Goal: Task Accomplishment & Management: Use online tool/utility

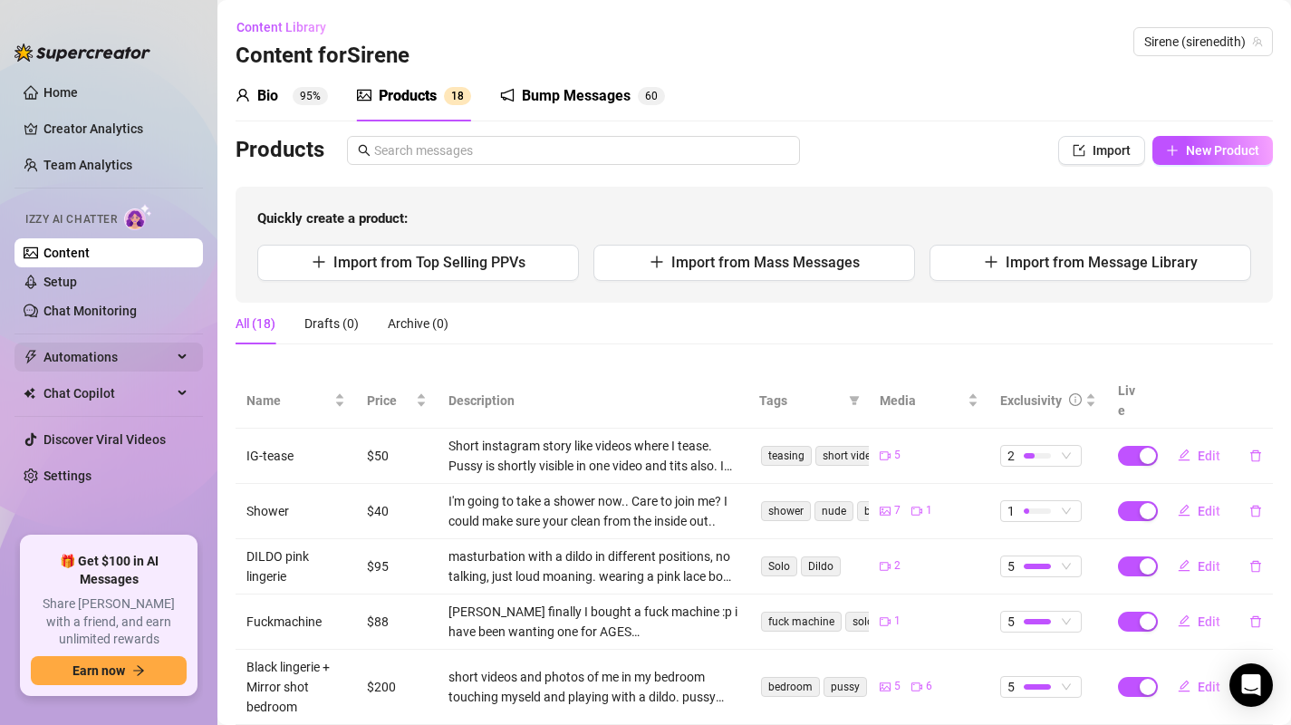
click at [158, 365] on span "Automations" at bounding box center [107, 356] width 129 height 29
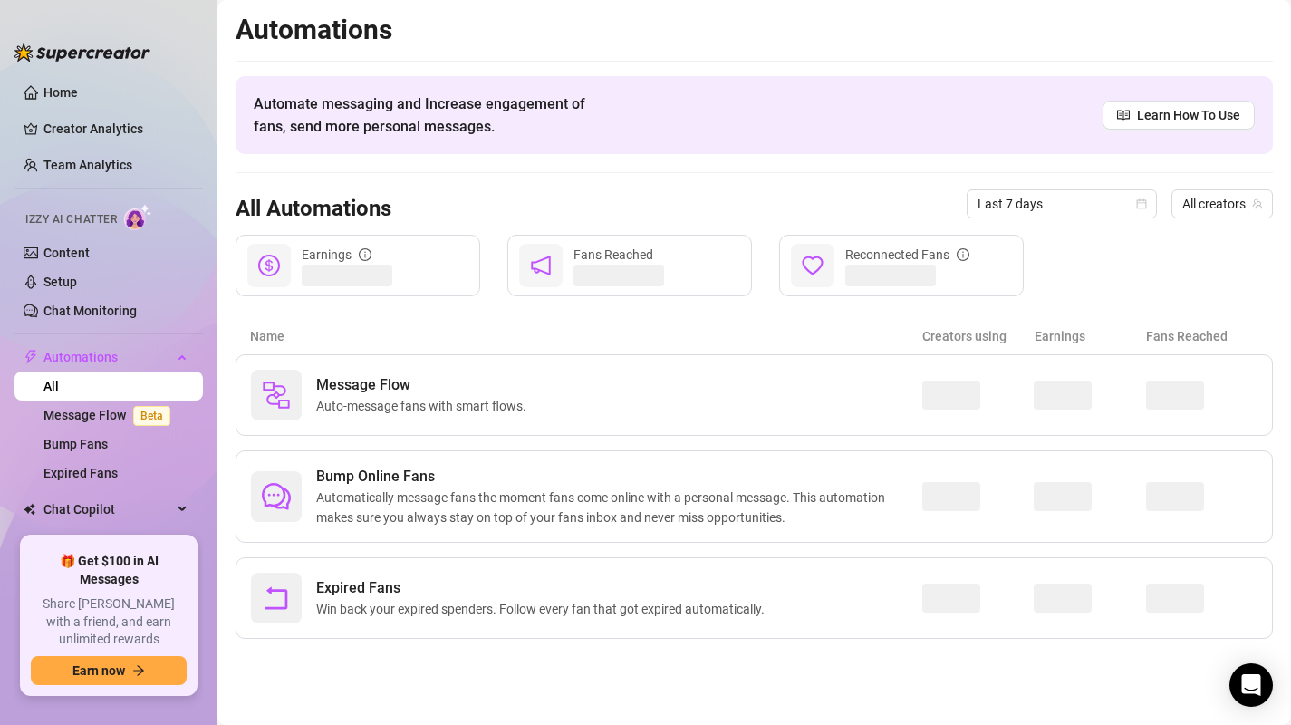
scroll to position [66, 0]
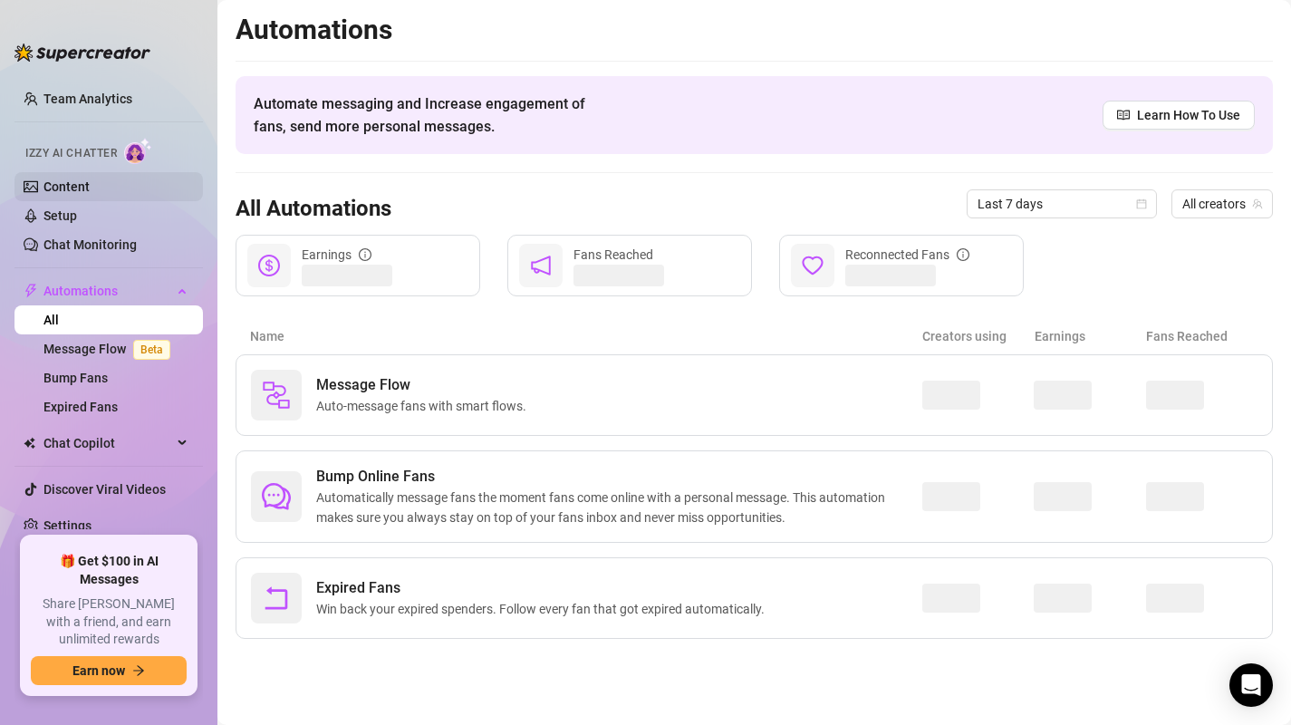
click at [65, 182] on link "Content" at bounding box center [66, 186] width 46 height 14
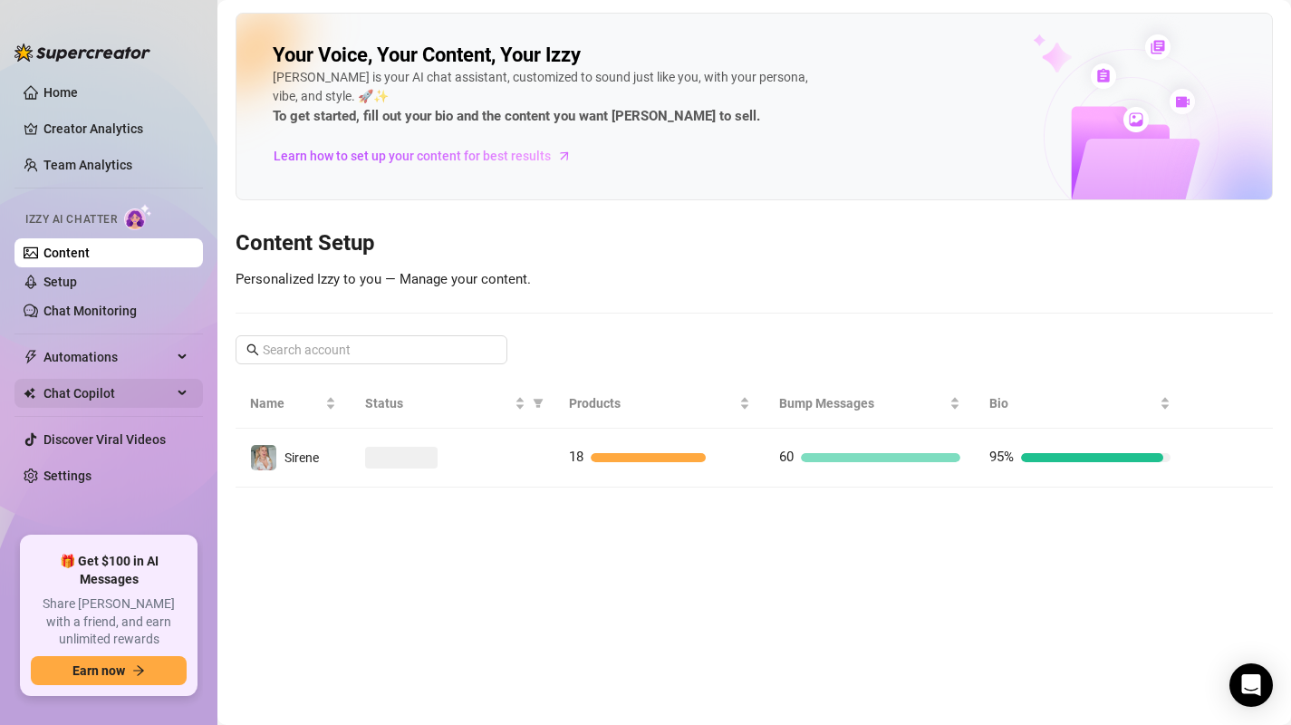
click at [182, 400] on div "Chat Copilot" at bounding box center [108, 393] width 188 height 29
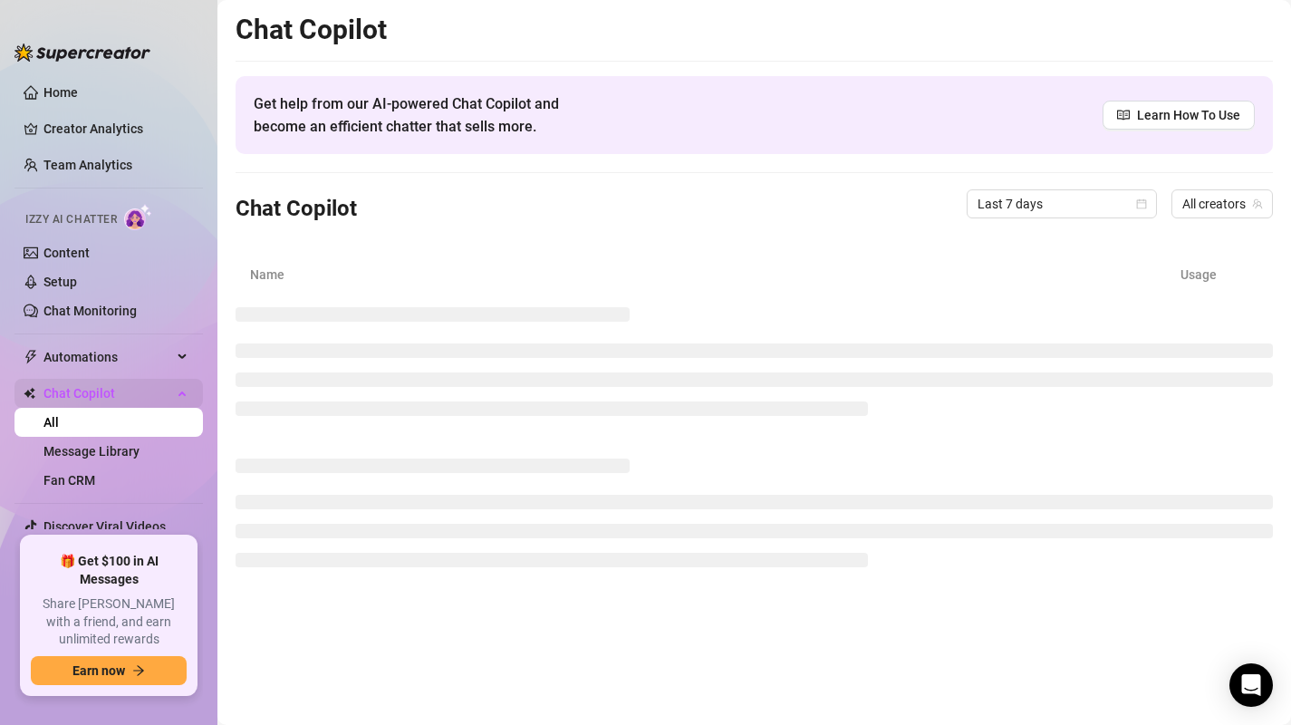
click at [182, 400] on div "Chat Copilot" at bounding box center [108, 393] width 188 height 29
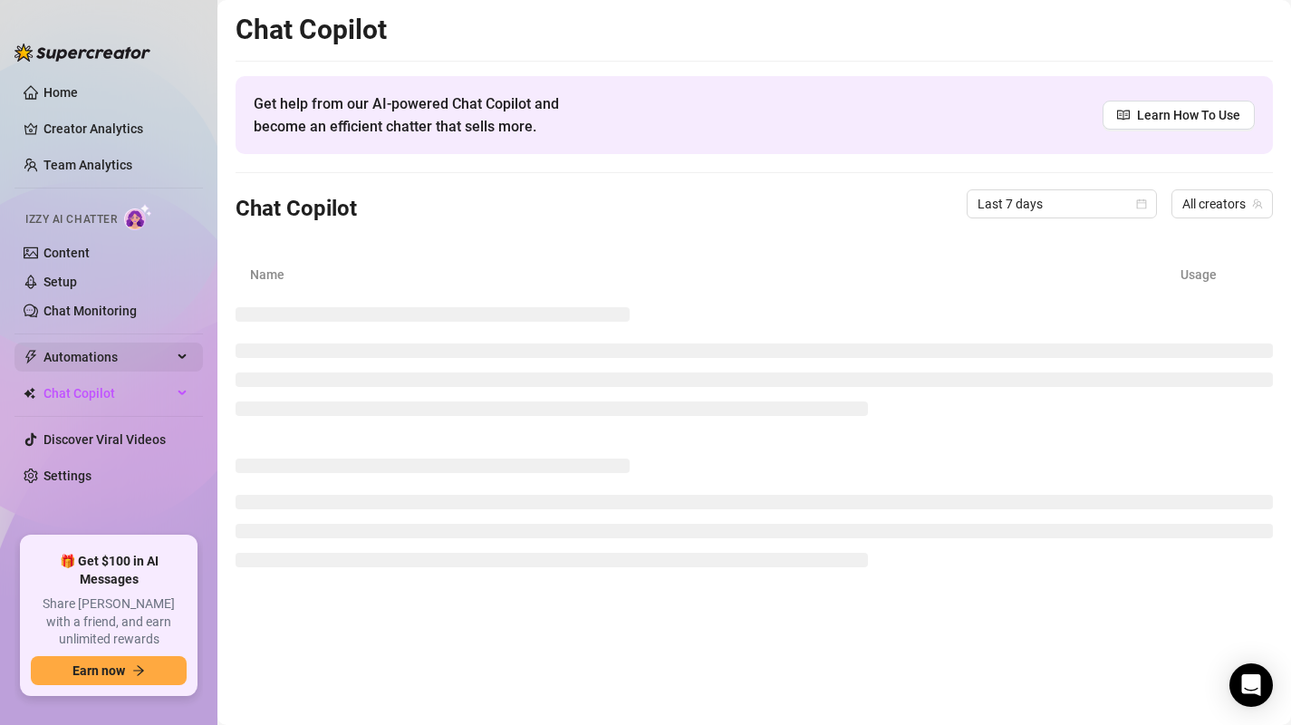
click at [167, 356] on span "Automations" at bounding box center [107, 356] width 129 height 29
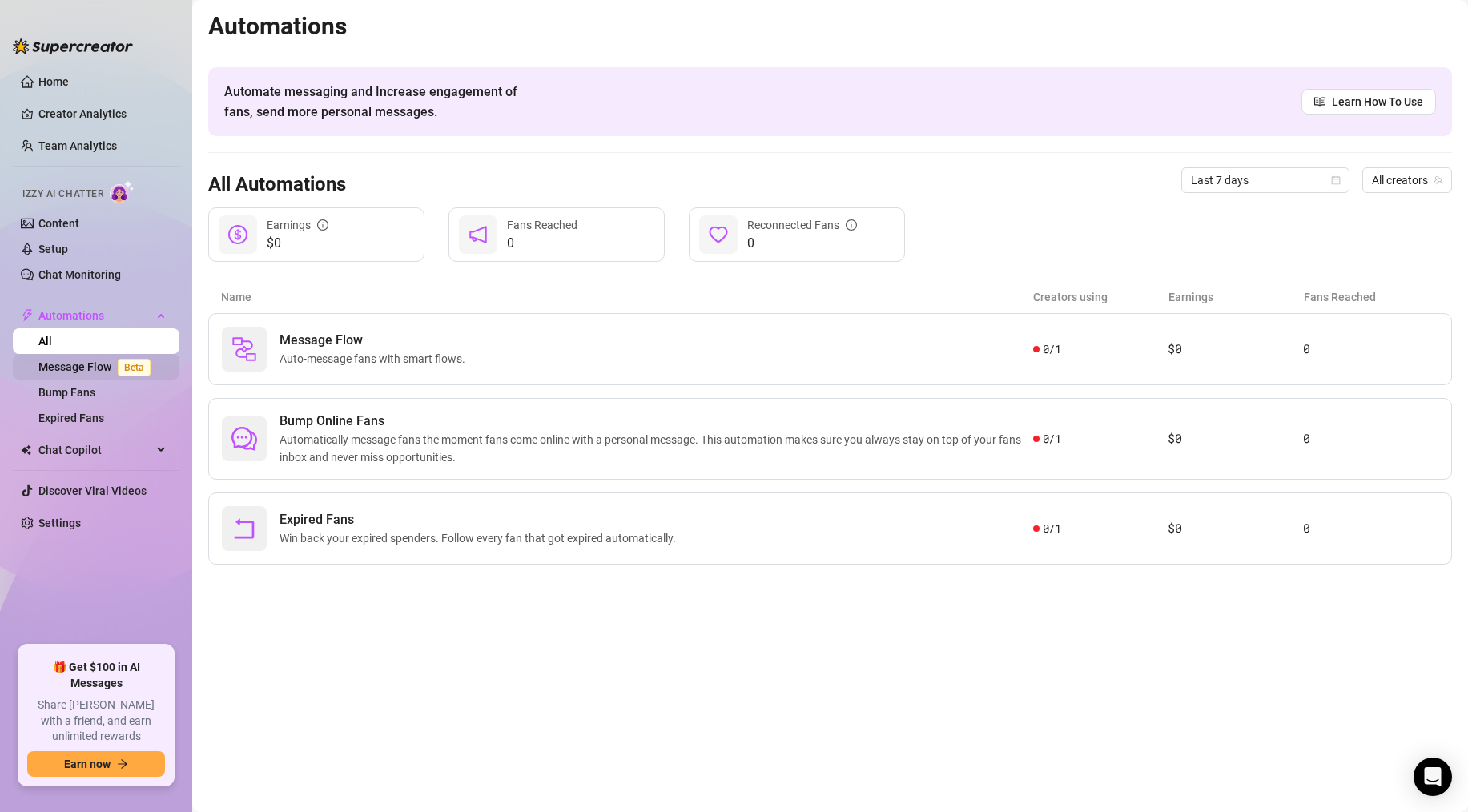
click at [80, 372] on link "Message Flow Beta" at bounding box center [97, 367] width 118 height 12
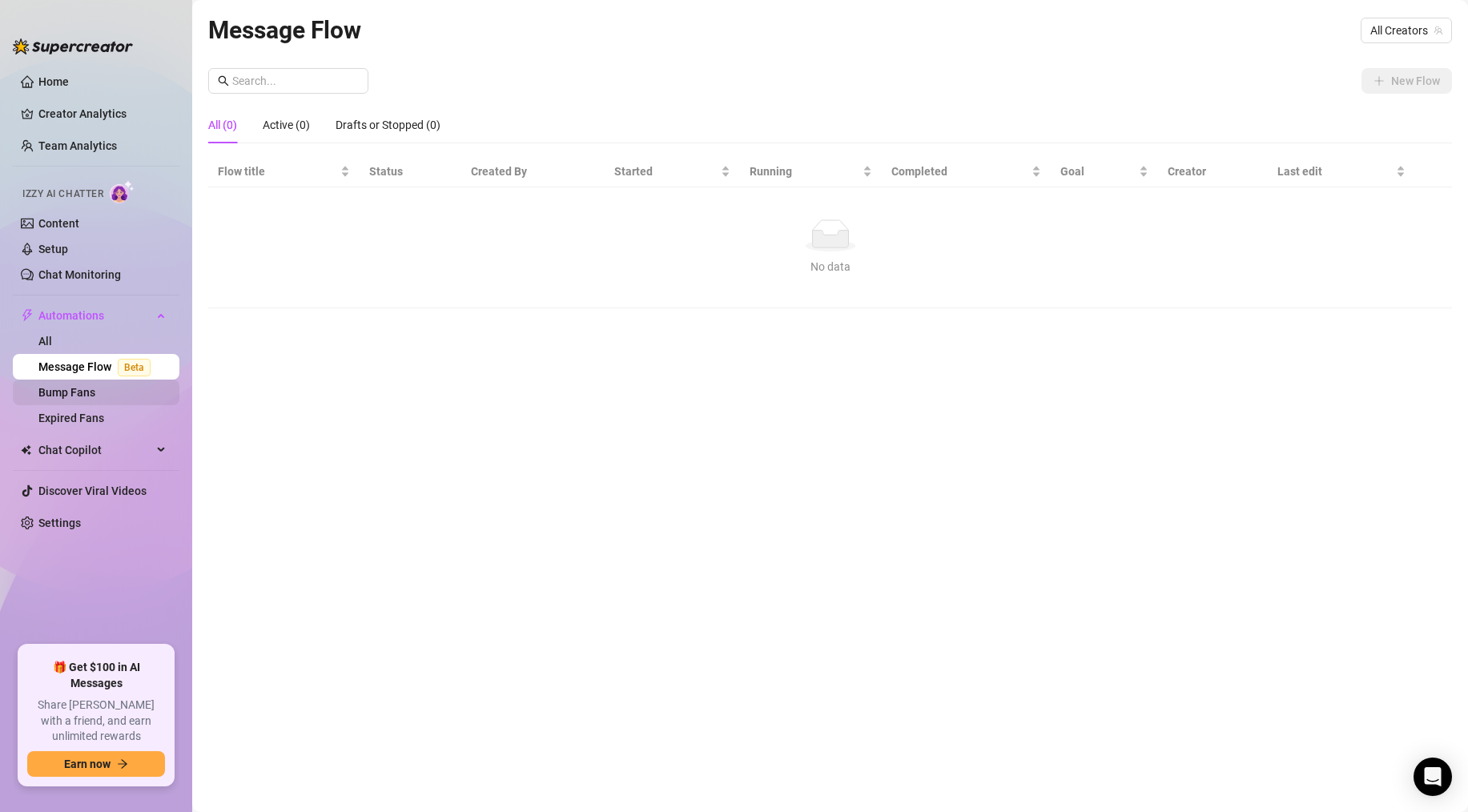
click at [80, 398] on link "Bump Fans" at bounding box center [66, 392] width 57 height 12
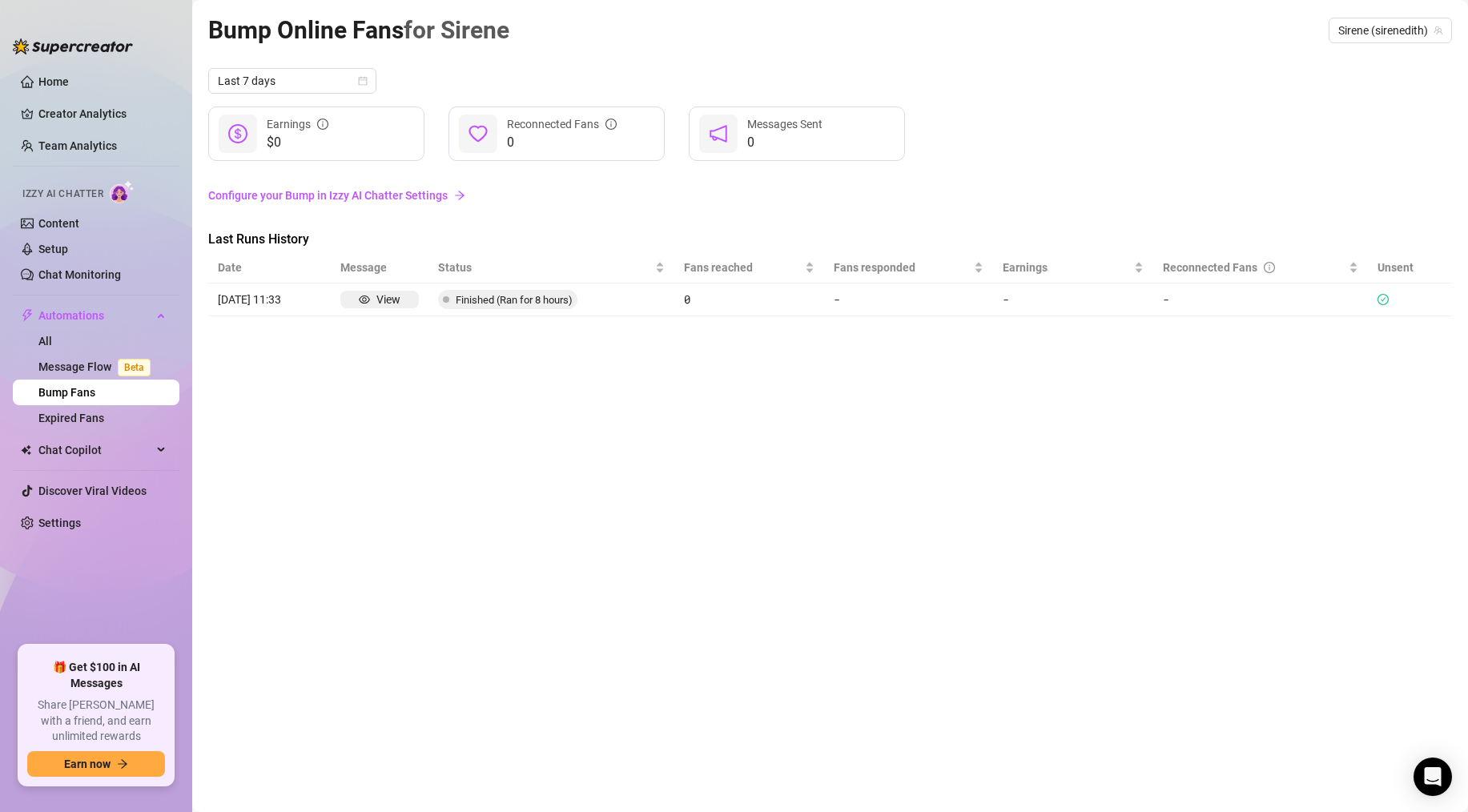
click at [124, 186] on img at bounding box center [122, 192] width 25 height 23
click at [76, 218] on link "Content" at bounding box center [58, 224] width 41 height 12
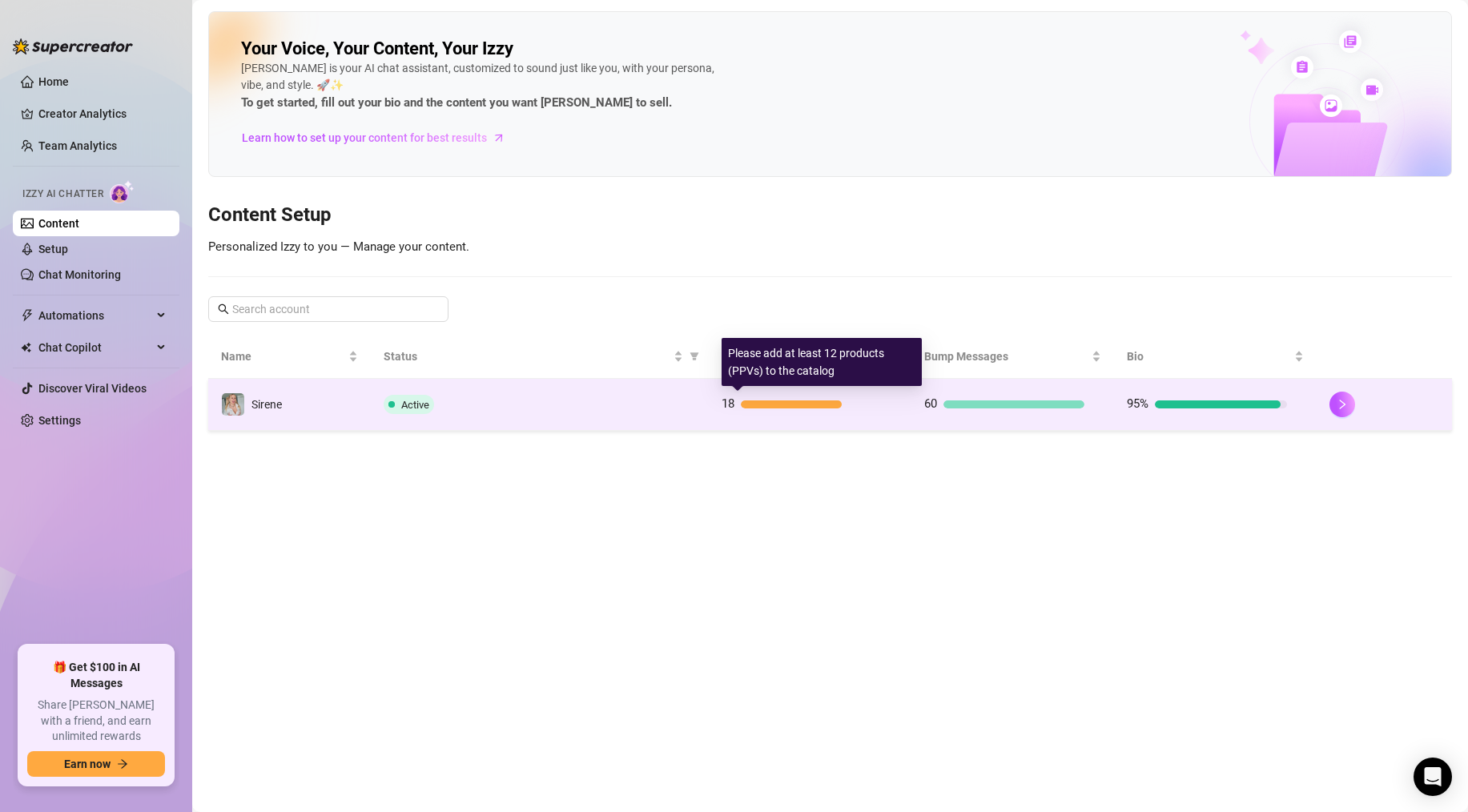
click at [844, 408] on div at bounding box center [810, 404] width 141 height 8
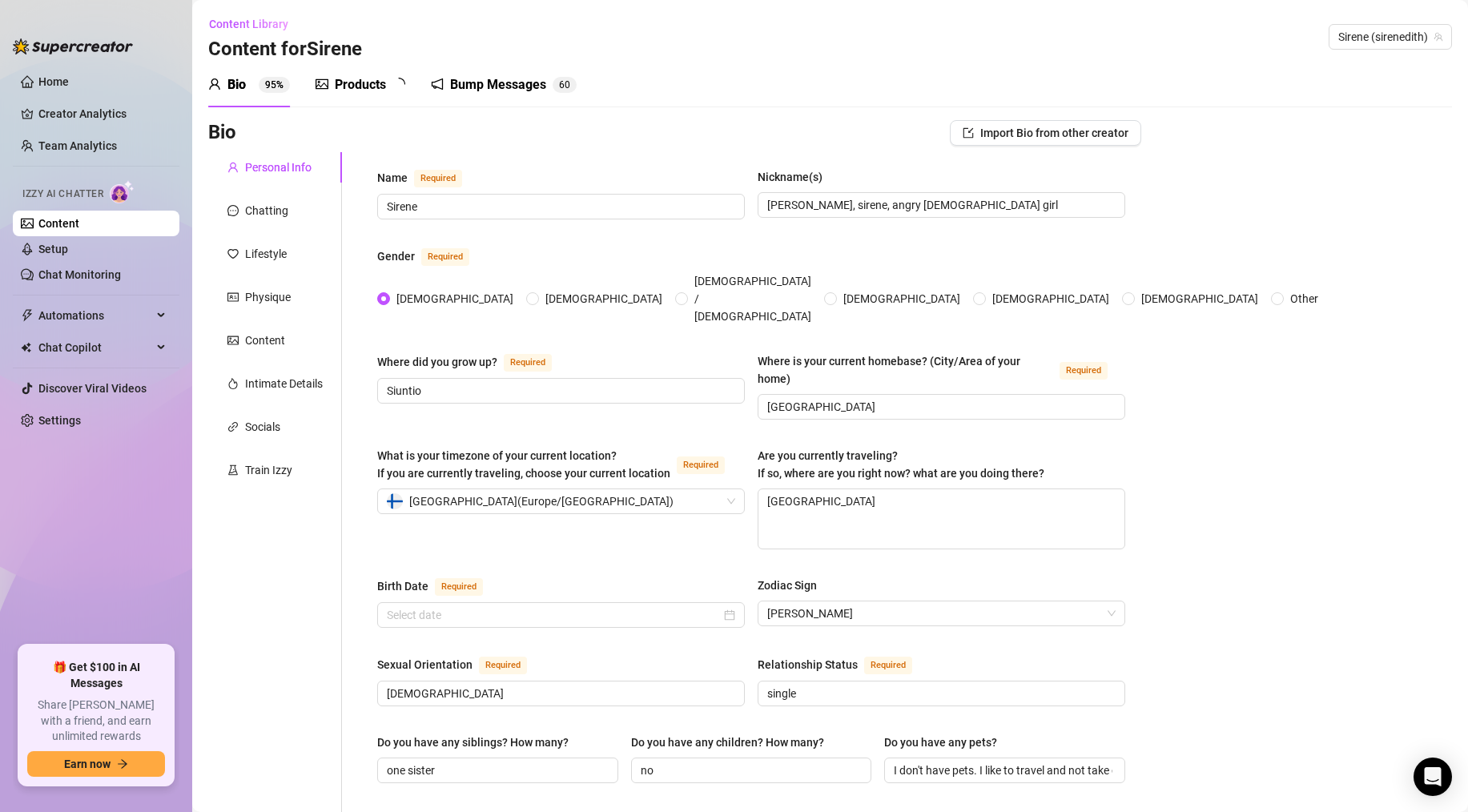
type input "[DATE]"
click at [473, 87] on div "Bump Messages" at bounding box center [509, 85] width 96 height 19
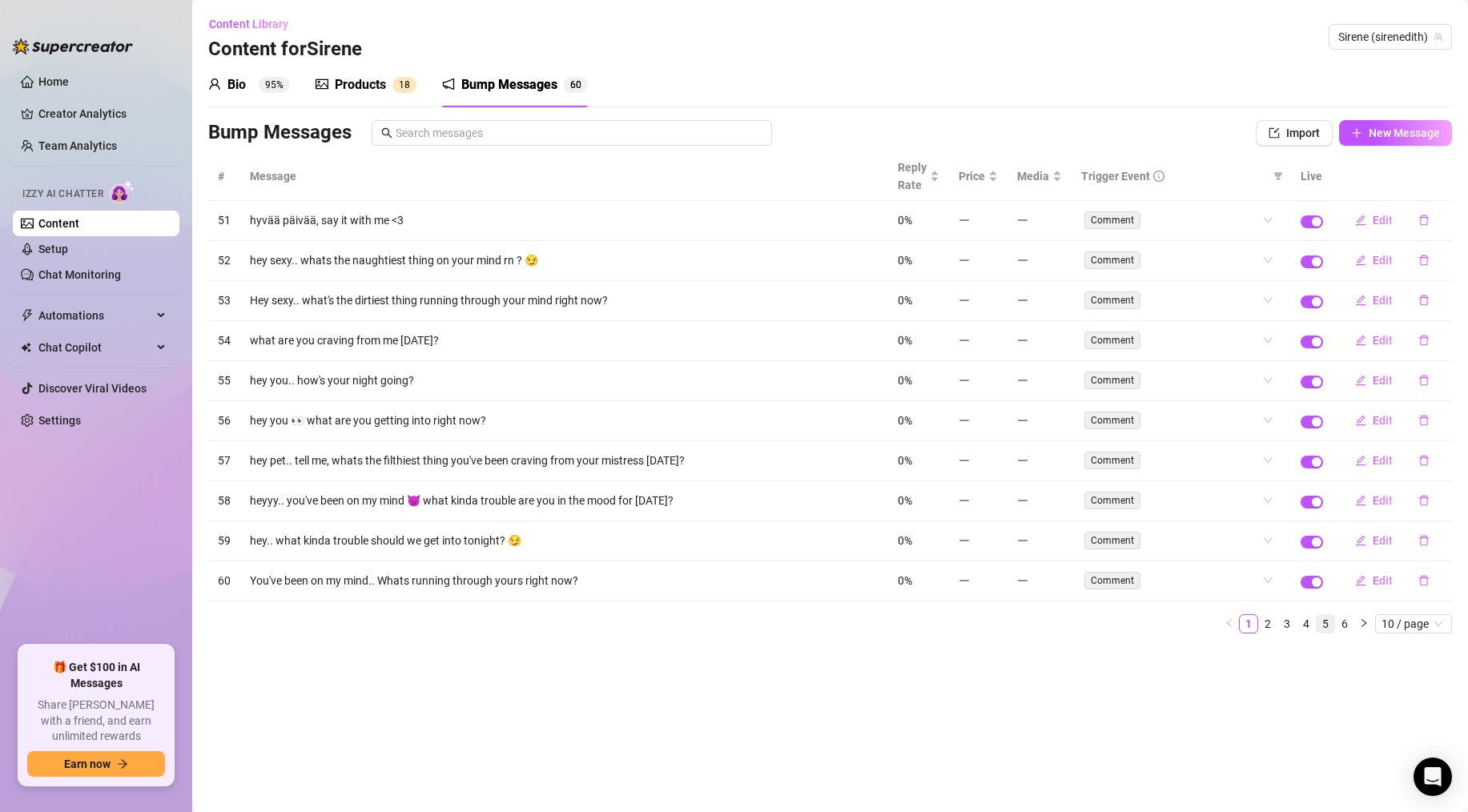
click at [1140, 626] on link "5" at bounding box center [1326, 624] width 18 height 18
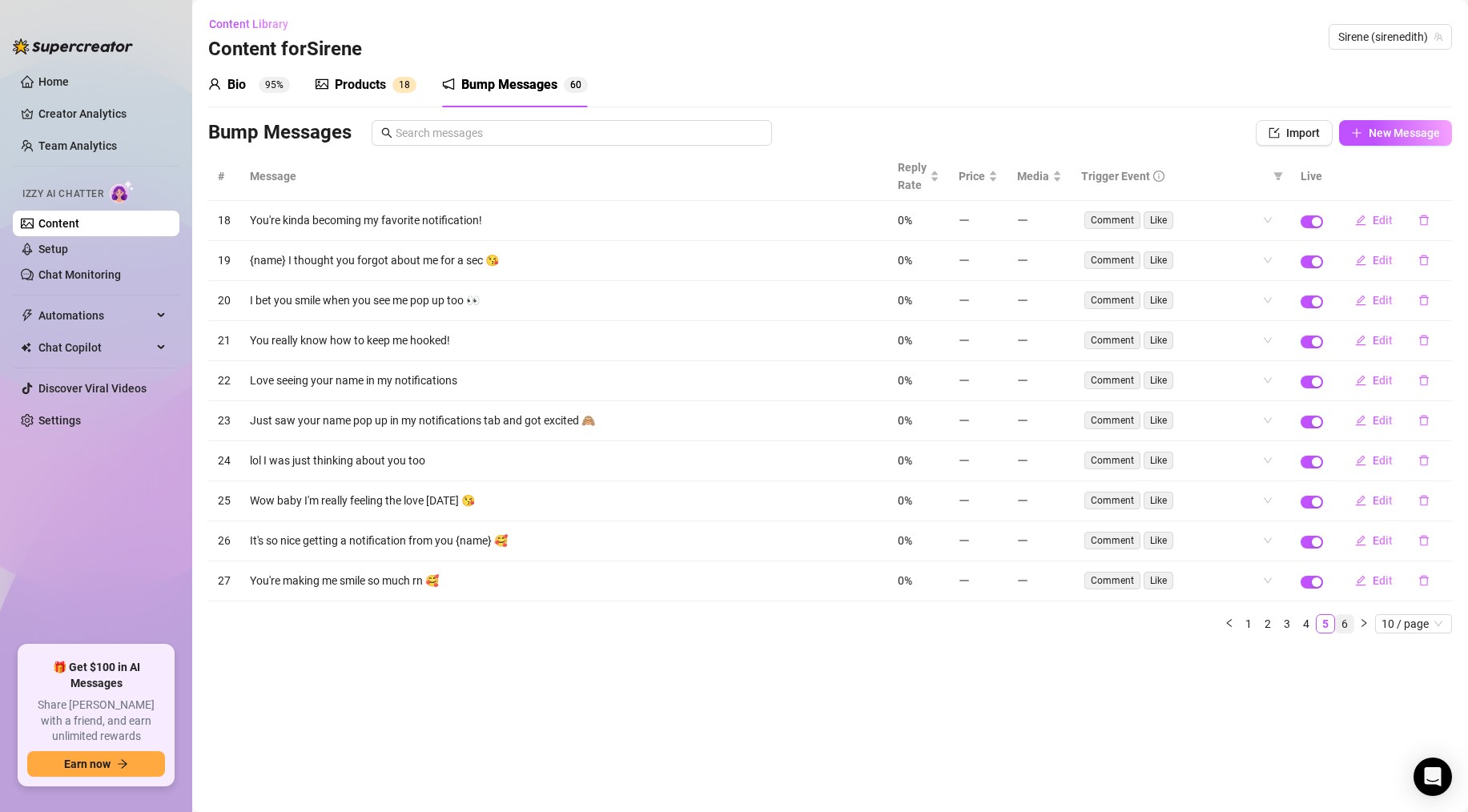
click at [1140, 626] on link "6" at bounding box center [1344, 624] width 18 height 18
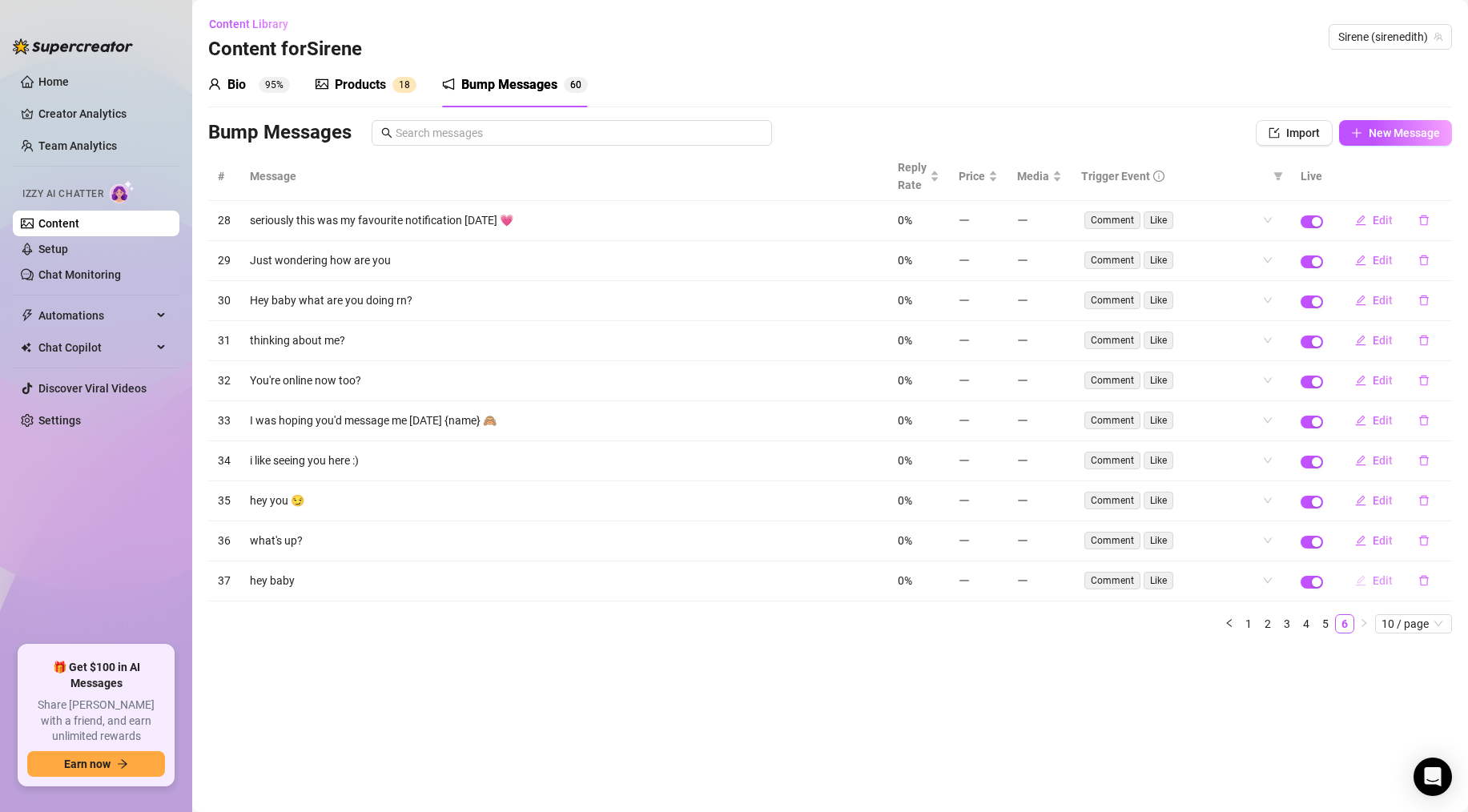
click at [1140, 584] on span "Edit" at bounding box center [1382, 581] width 20 height 12
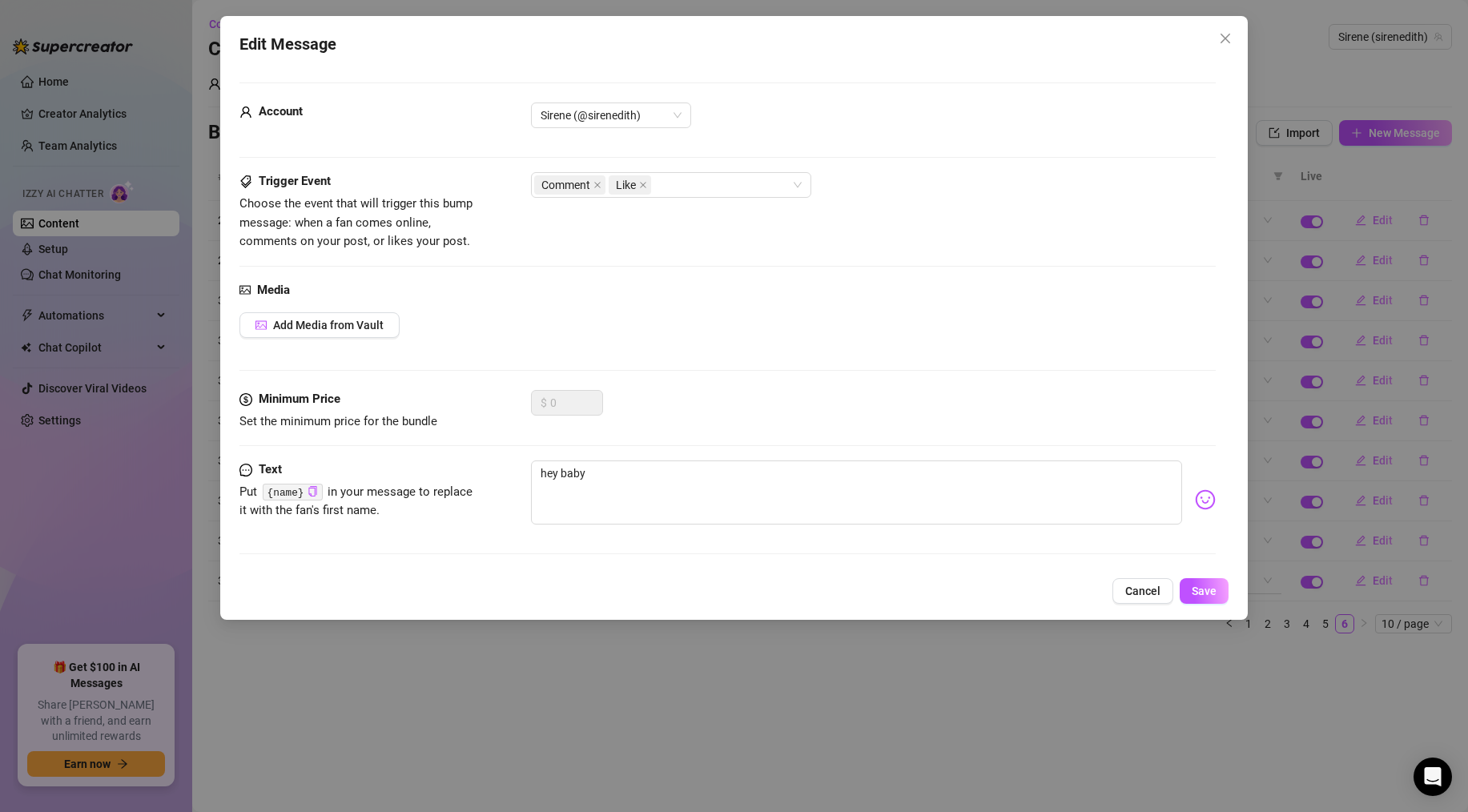
drag, startPoint x: 1150, startPoint y: 598, endPoint x: 1167, endPoint y: 593, distance: 17.7
click at [1140, 597] on span "Cancel" at bounding box center [1143, 590] width 35 height 12
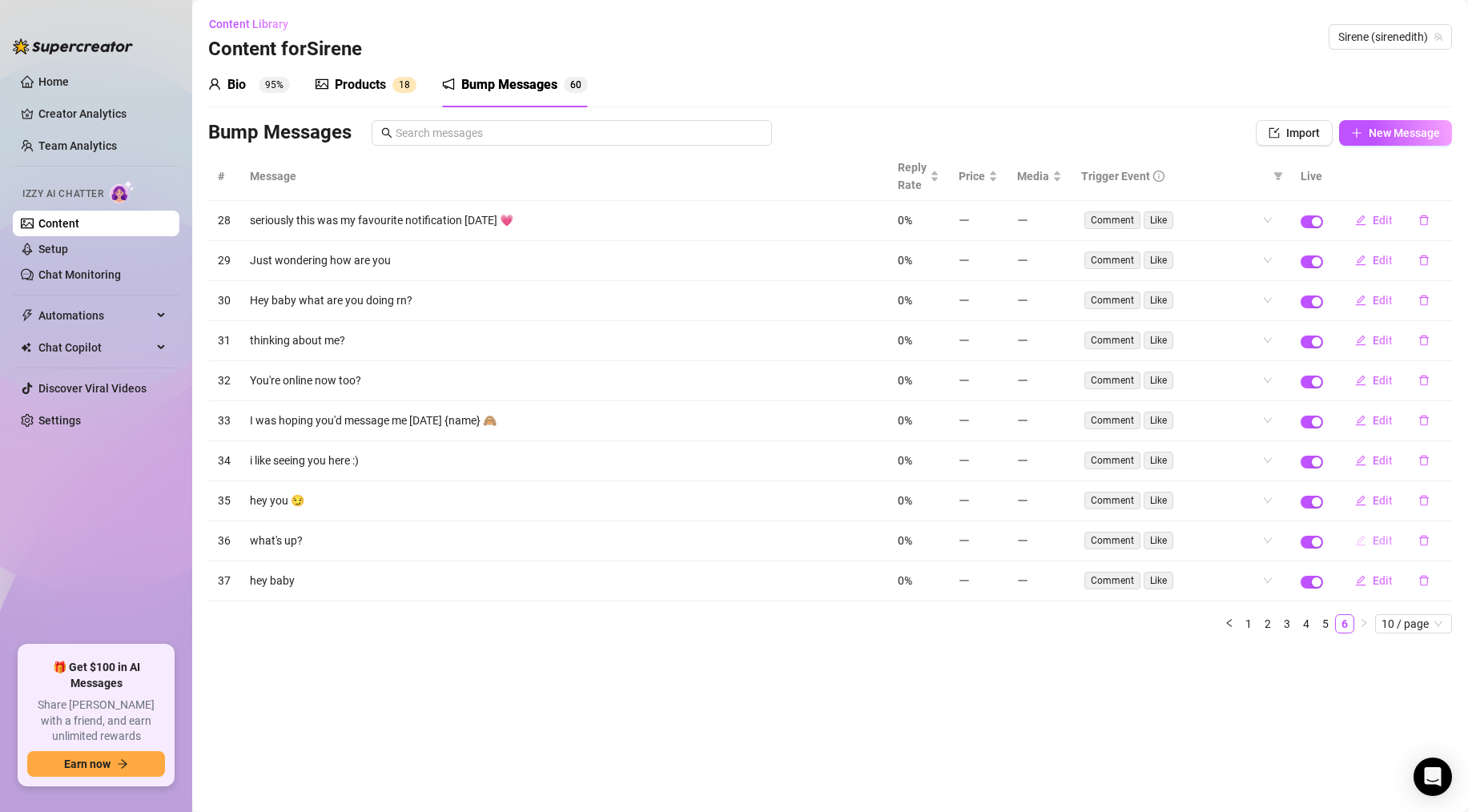
click at [1140, 541] on span "Edit" at bounding box center [1382, 540] width 20 height 12
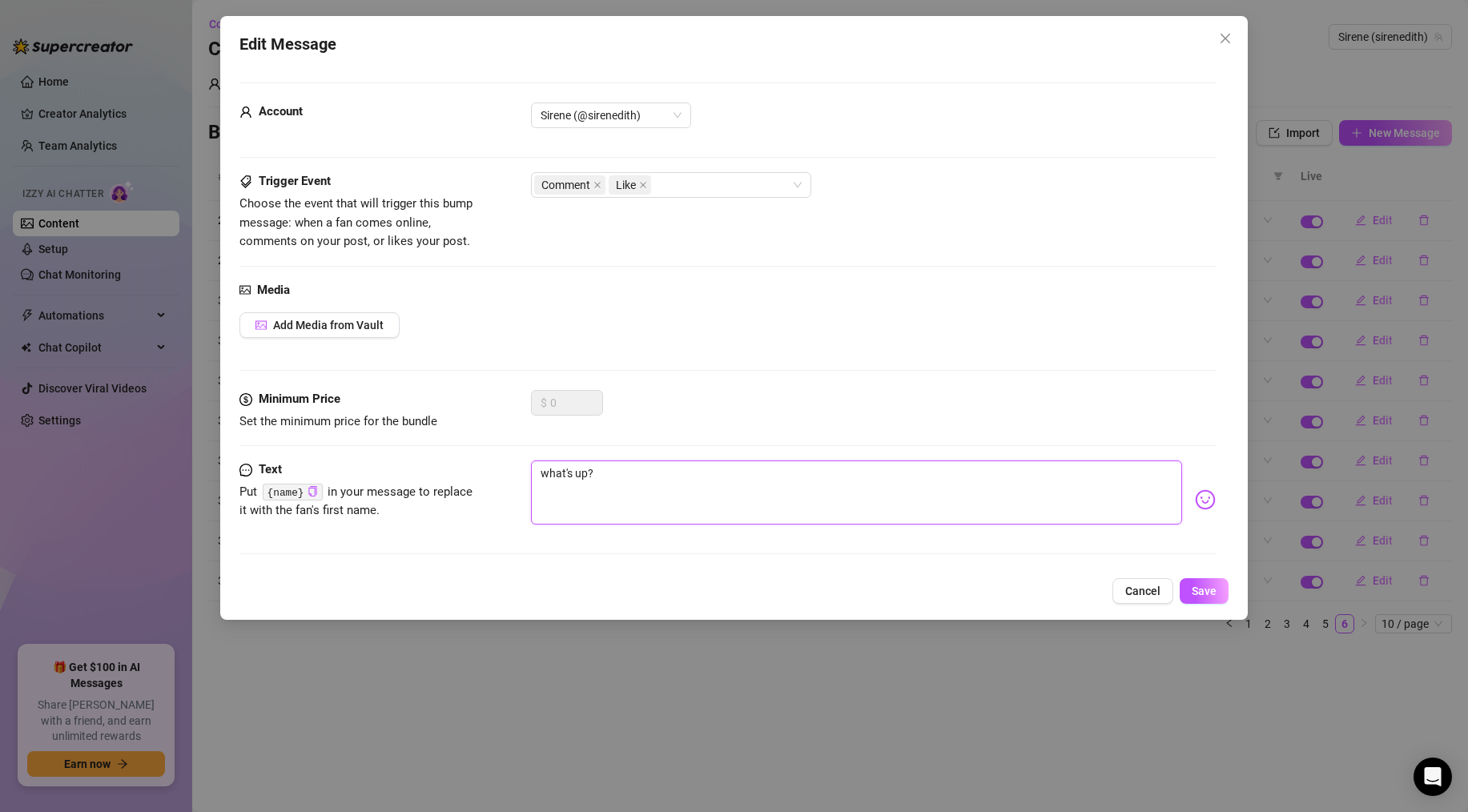
click at [613, 515] on textarea "what's up?" at bounding box center [856, 492] width 651 height 64
drag, startPoint x: 661, startPoint y: 503, endPoint x: 533, endPoint y: 473, distance: 131.5
click at [533, 473] on textarea "what's up?" at bounding box center [856, 492] width 651 height 64
type textarea "y"
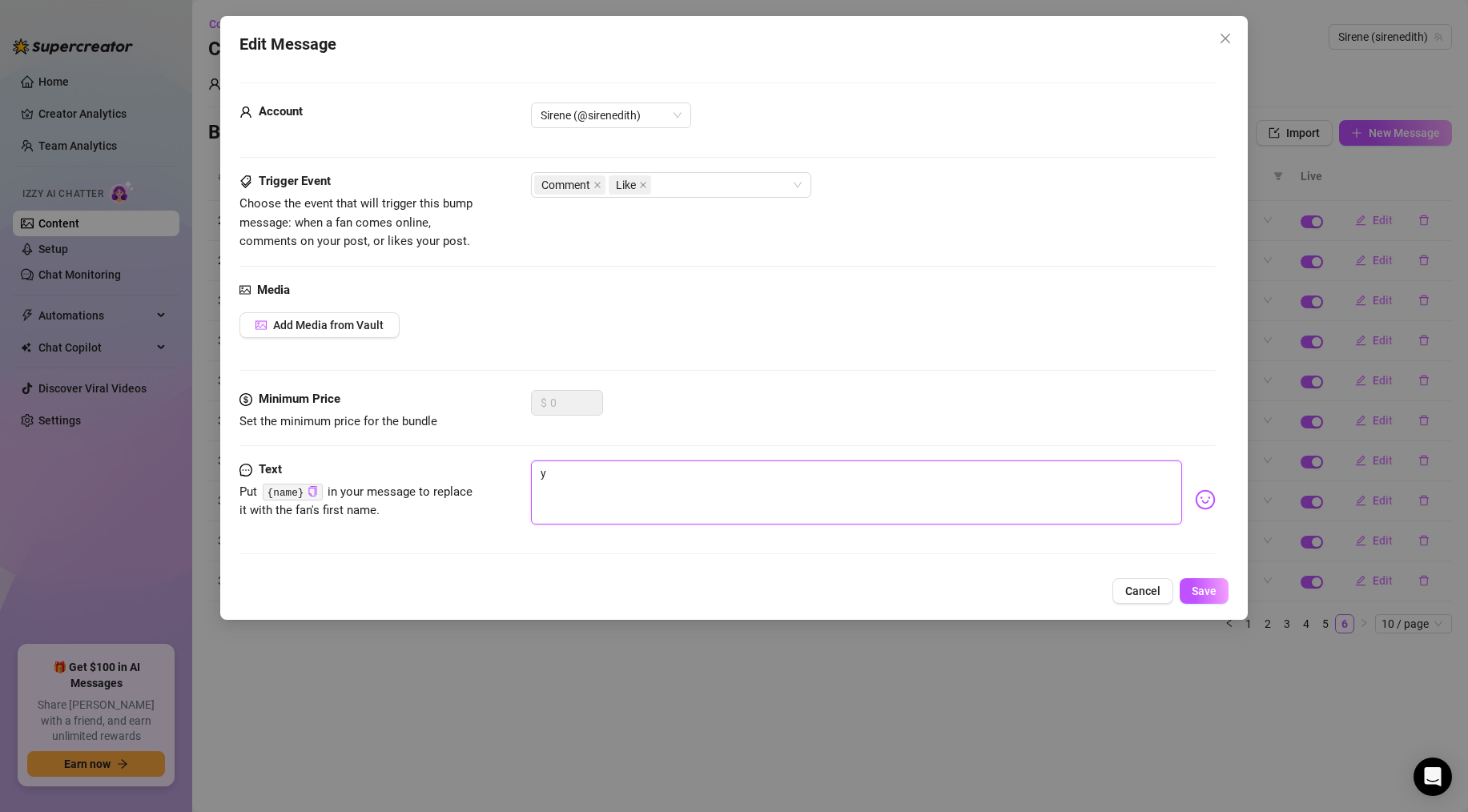
type textarea "yo"
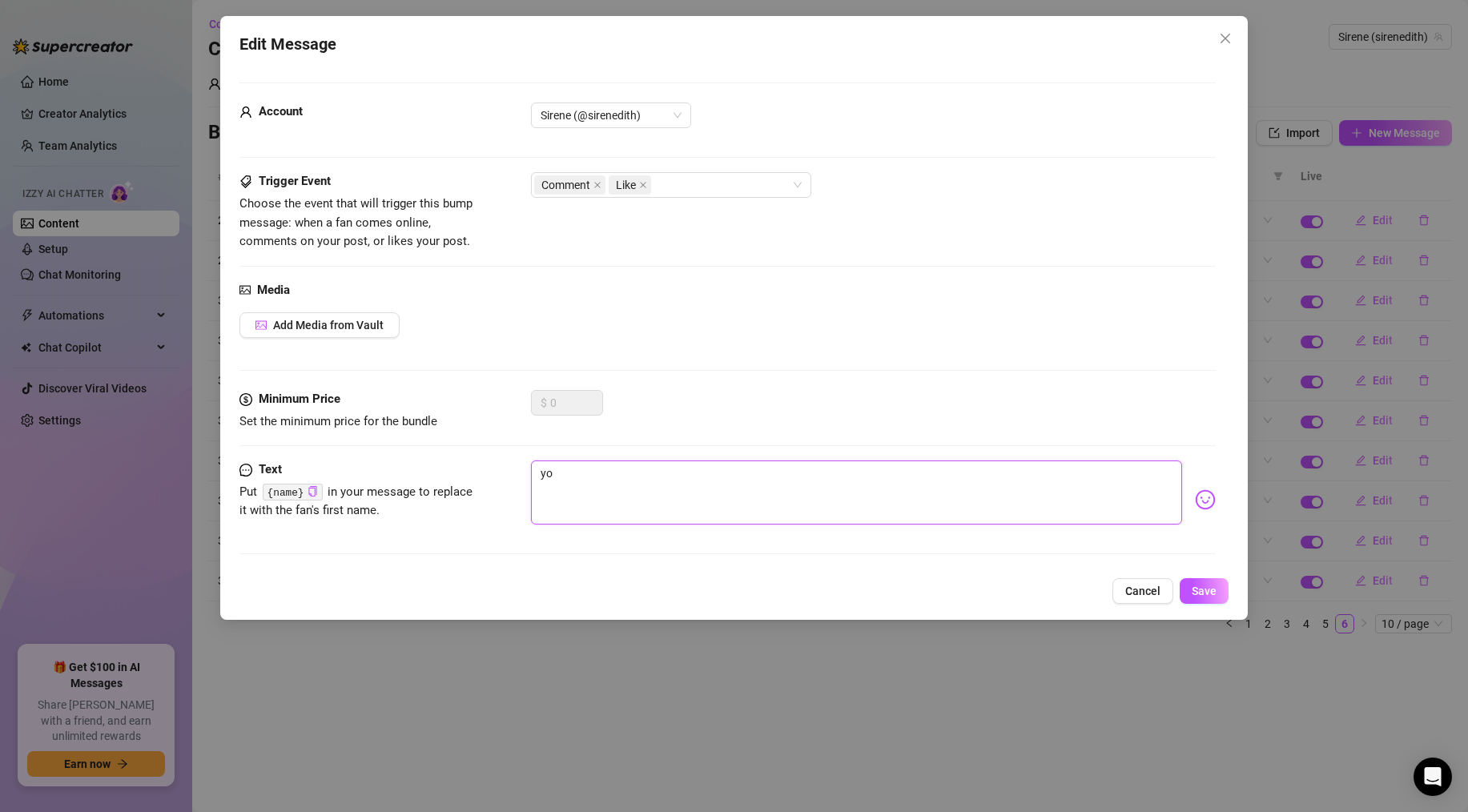
type textarea "yo"
type textarea "y"
type textarea "Type your message here..."
type textarea "y"
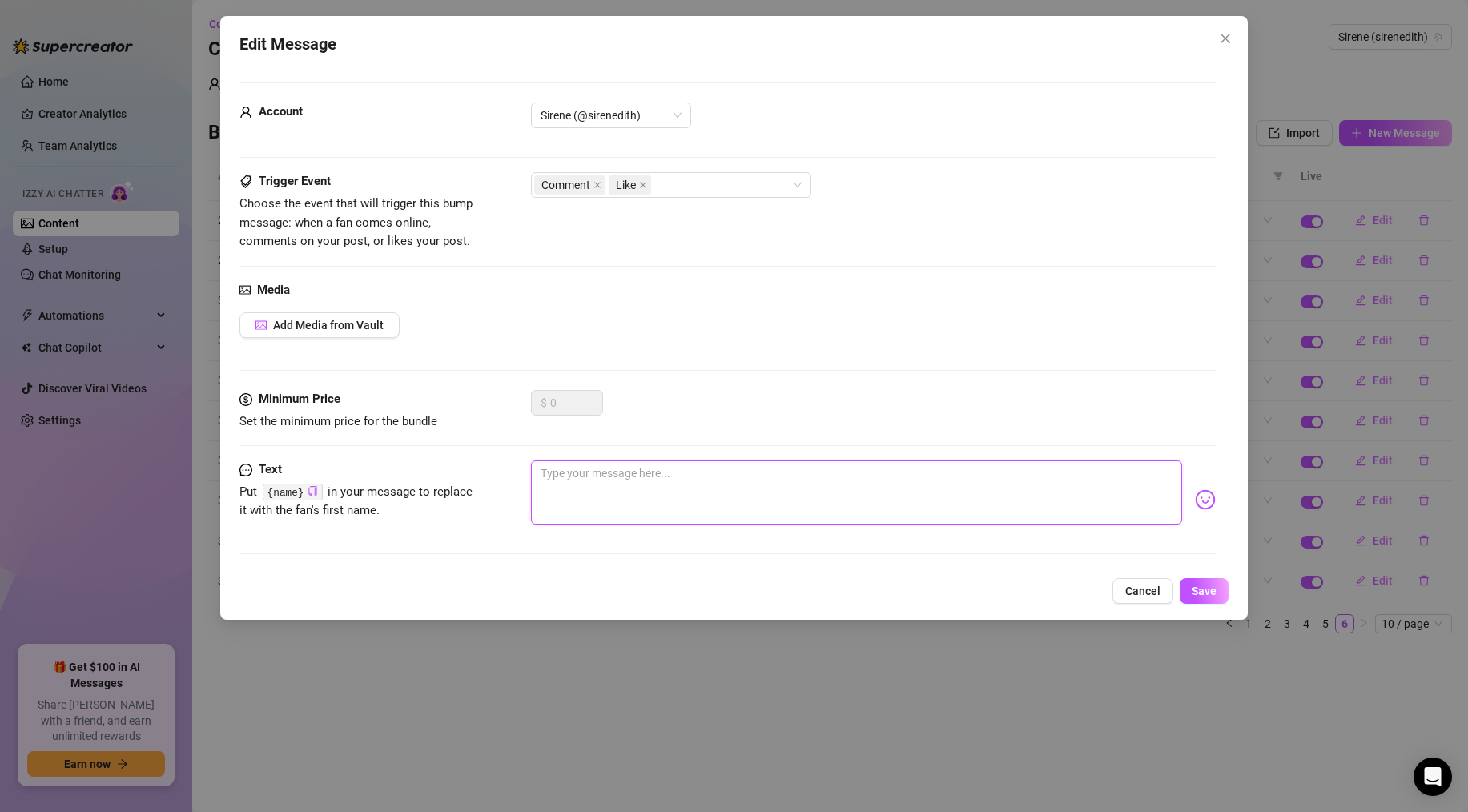
type textarea "y"
type textarea "yo"
type textarea "y"
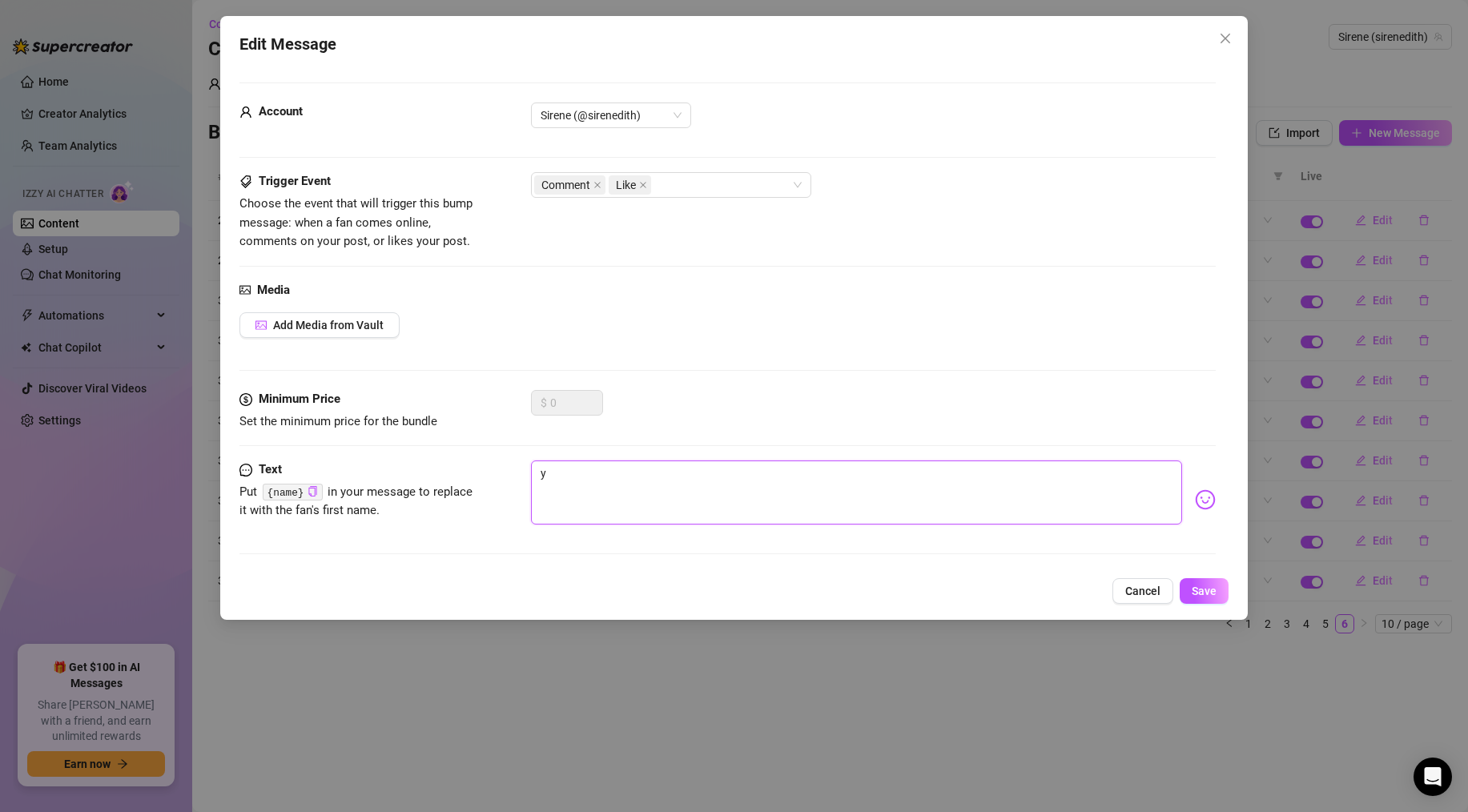
type textarea "Type your message here..."
click at [1132, 593] on span "Cancel" at bounding box center [1143, 590] width 35 height 12
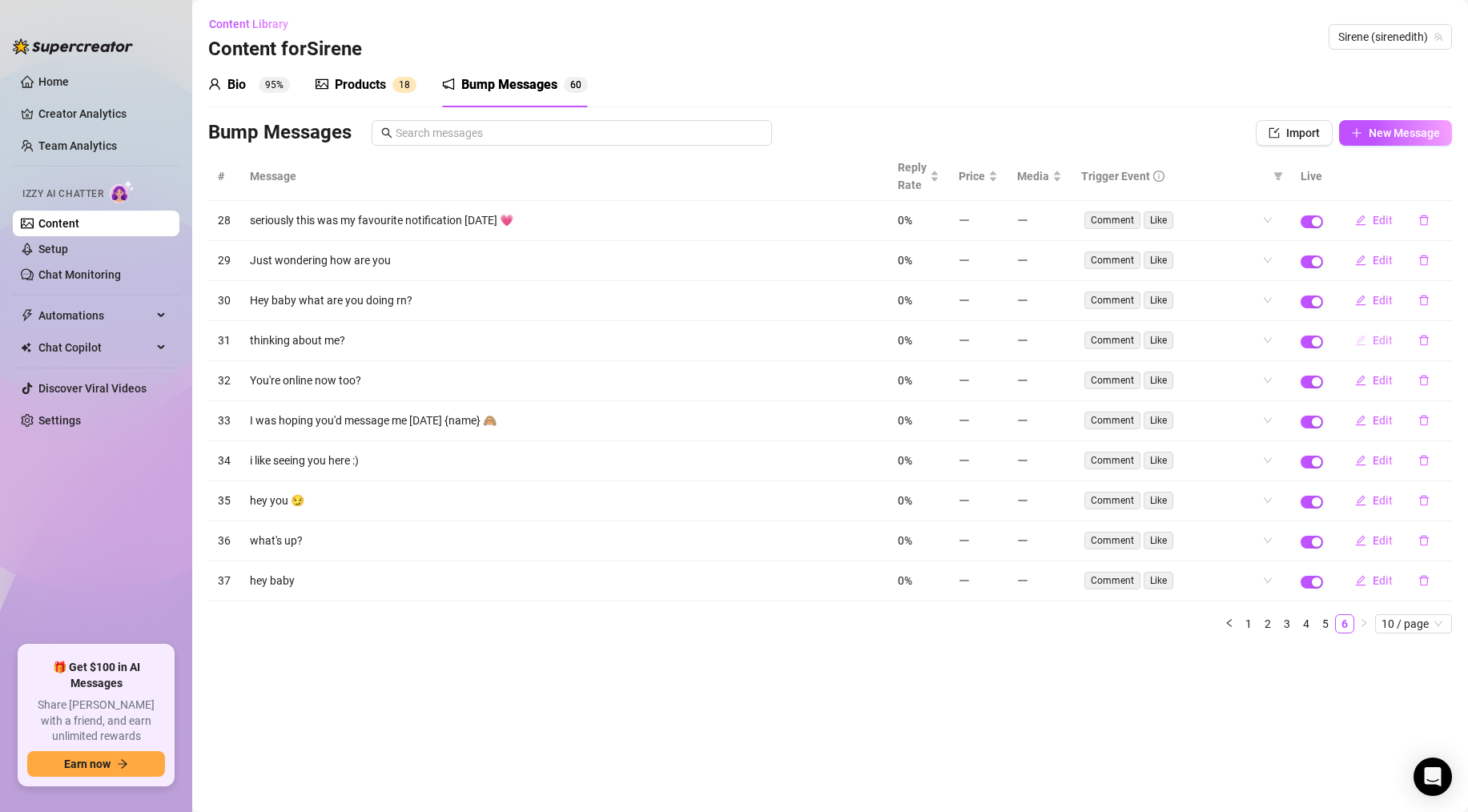
click at [1140, 337] on span "Edit" at bounding box center [1382, 340] width 20 height 12
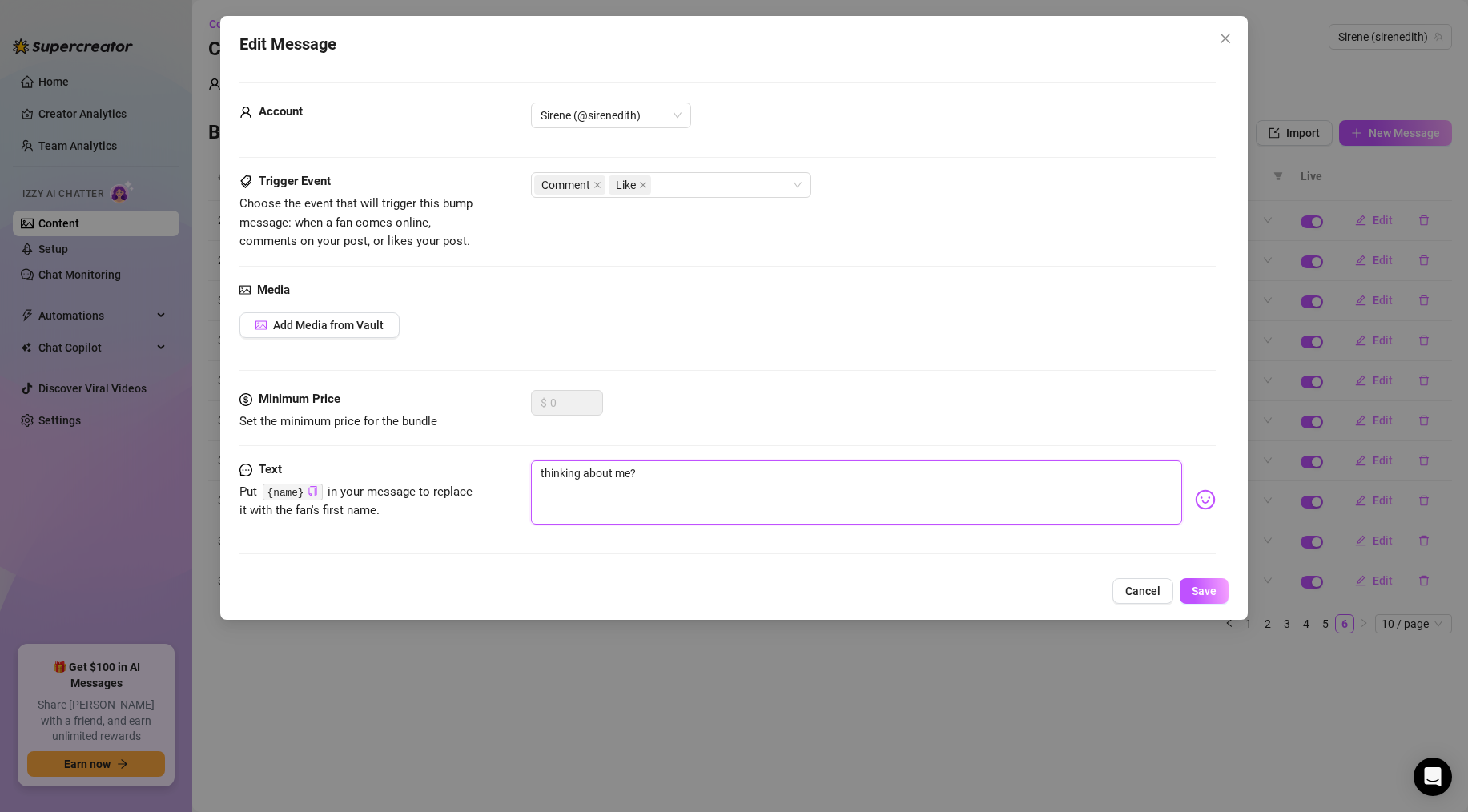
click at [573, 495] on textarea "thinking about me?" at bounding box center [856, 492] width 651 height 64
click at [669, 473] on textarea "thinking about me?" at bounding box center [856, 492] width 651 height 64
click at [693, 516] on textarea "thinking about me?" at bounding box center [856, 492] width 651 height 64
click at [678, 478] on textarea "thinking about me?" at bounding box center [856, 492] width 651 height 64
drag, startPoint x: 679, startPoint y: 478, endPoint x: 471, endPoint y: 479, distance: 208.0
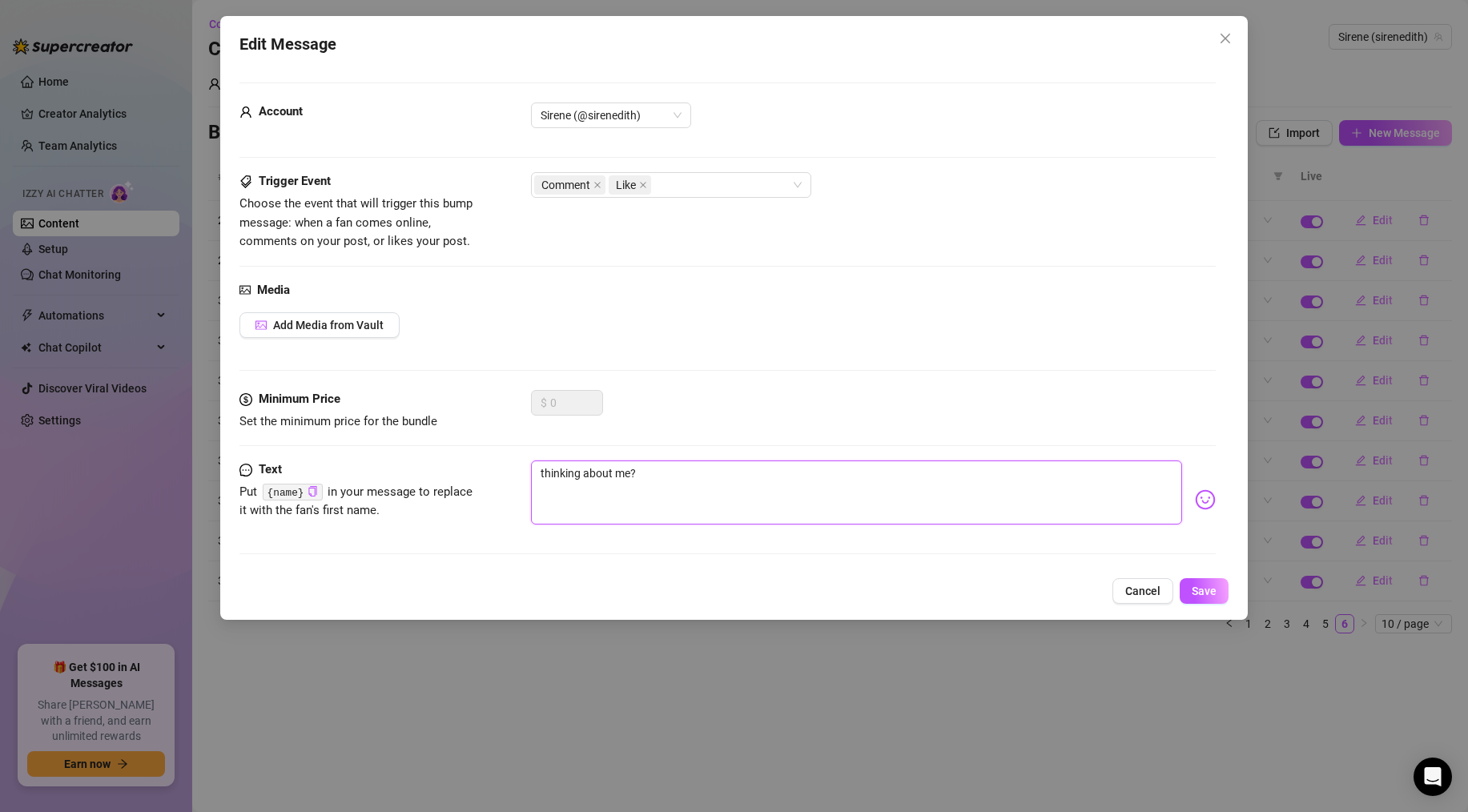
click at [471, 479] on div "Text Put {name} in your message to replace it with the fan's first name. thinki…" at bounding box center [727, 499] width 977 height 79
type textarea "i"
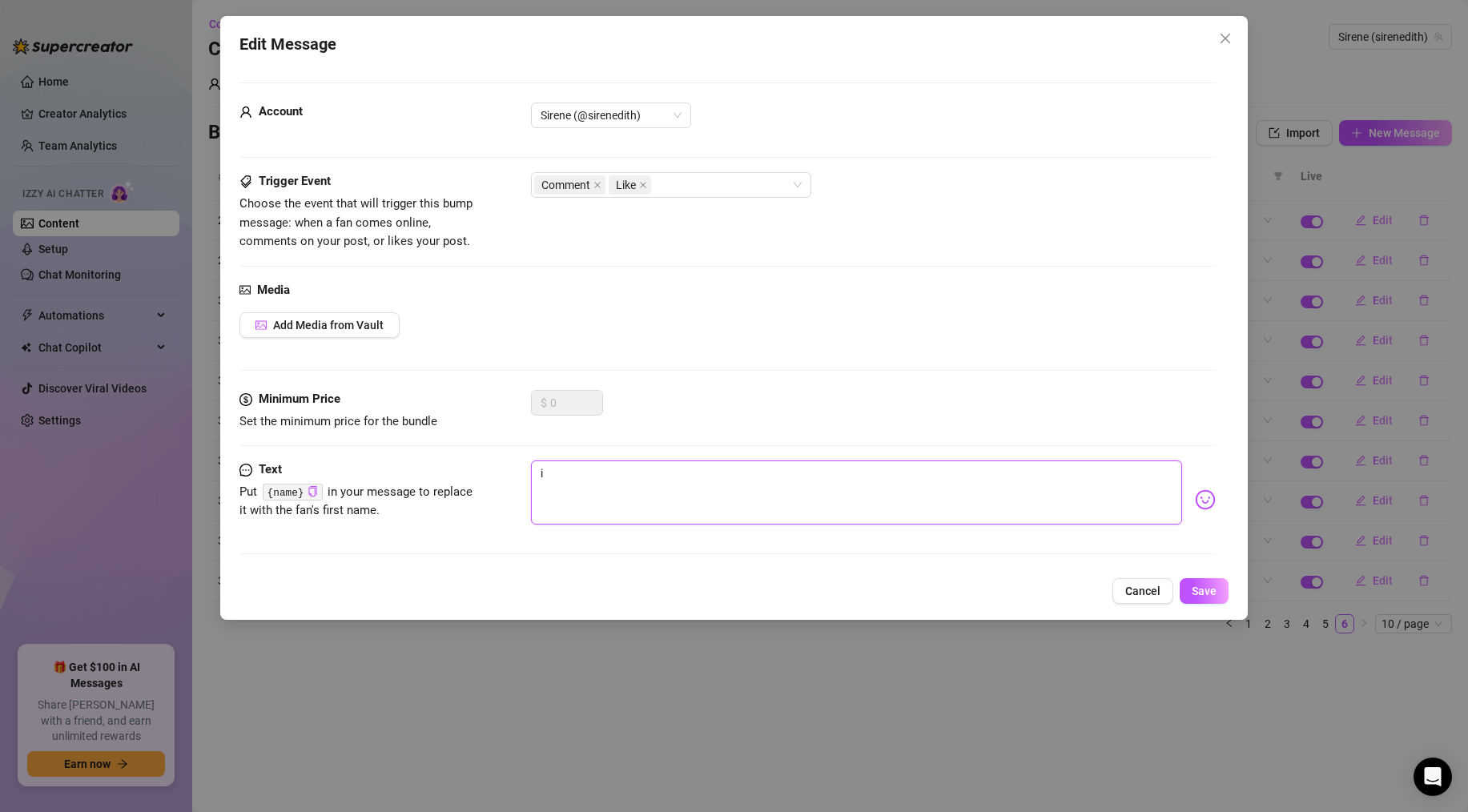
type textarea "i"
type textarea "Type your message here..."
type textarea "I"
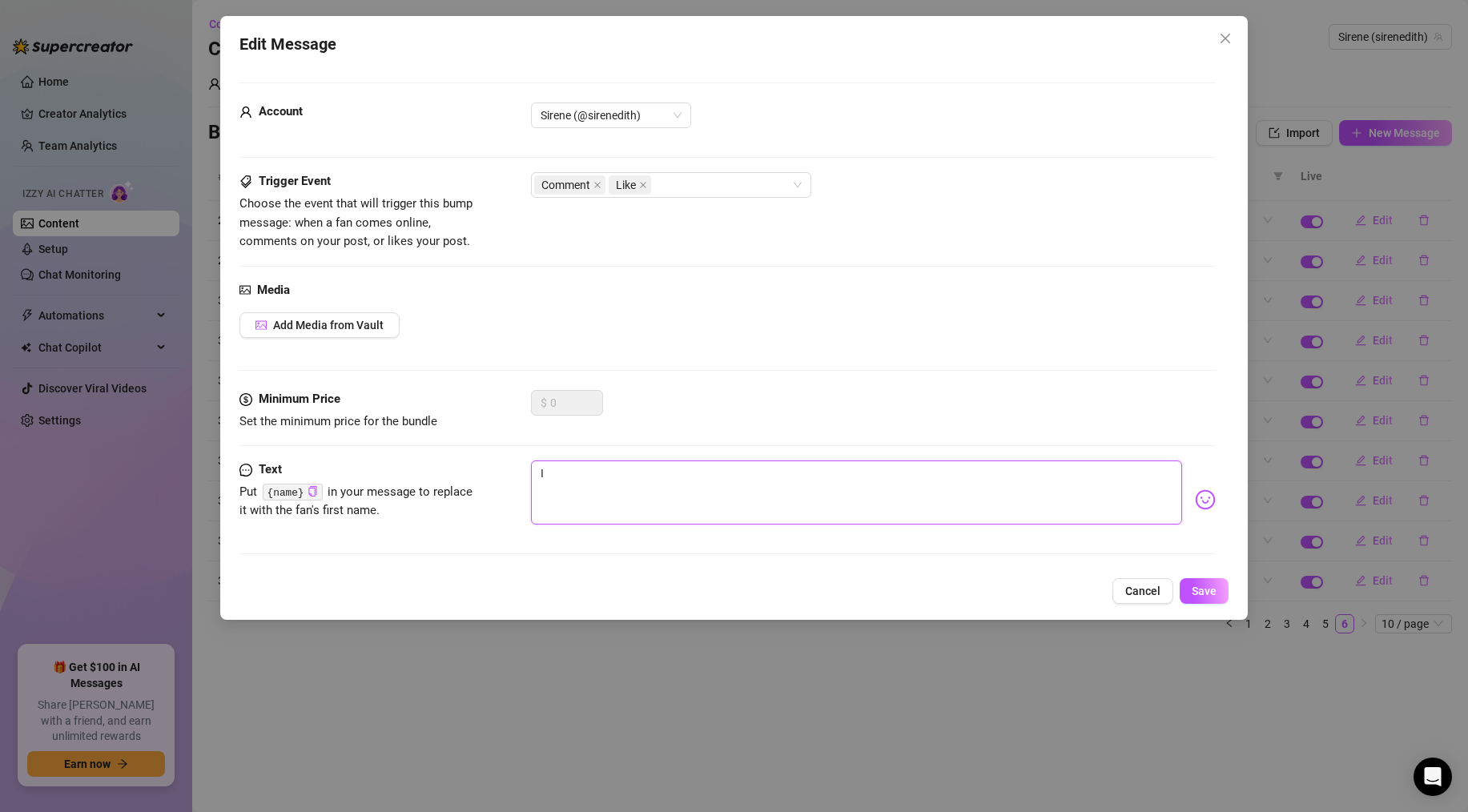
type textarea "Type your message here..."
click at [1140, 595] on span "Cancel" at bounding box center [1143, 590] width 35 height 12
